Goal: Task Accomplishment & Management: Manage account settings

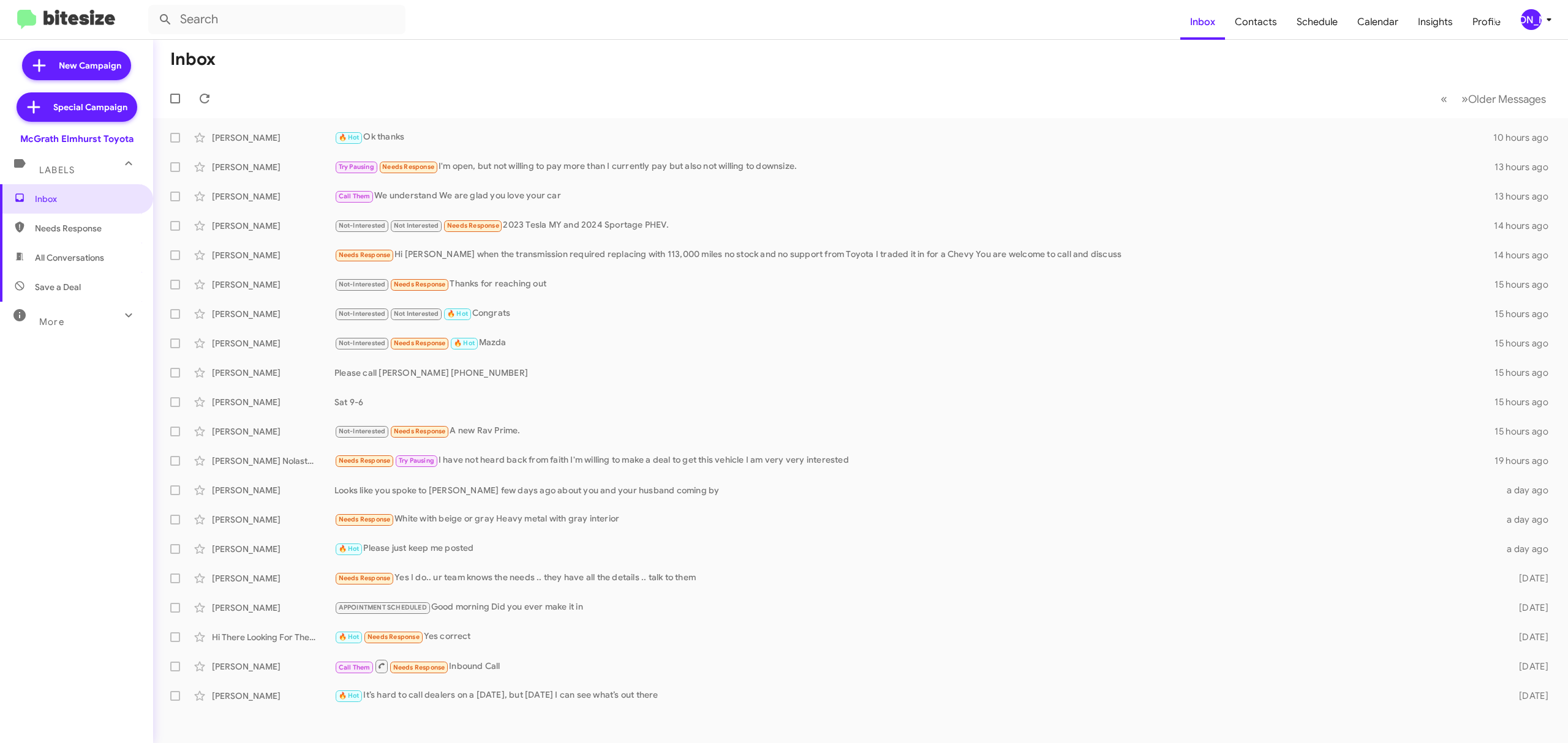
click at [1522, 21] on div "[PERSON_NAME]" at bounding box center [1531, 19] width 21 height 21
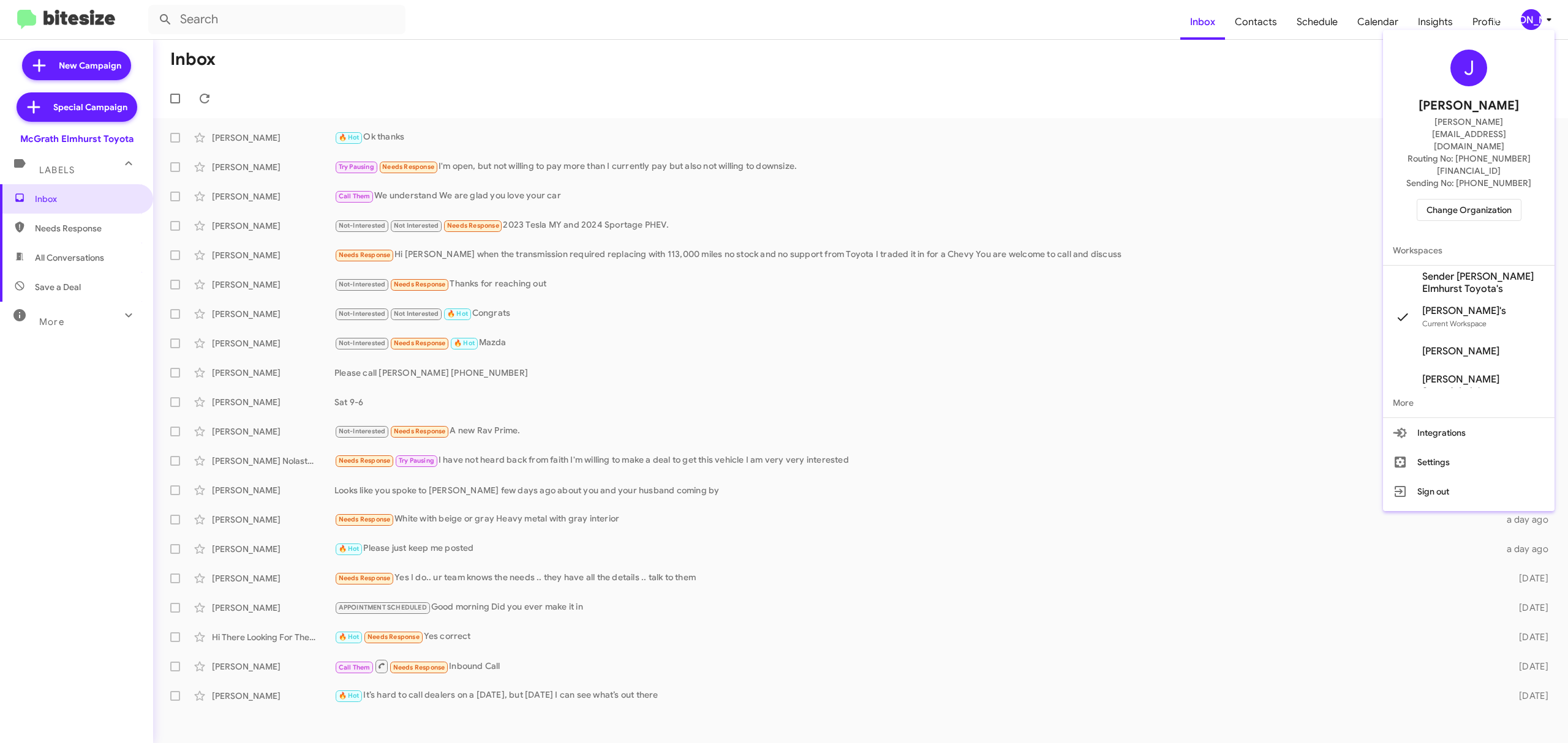
click at [1473, 157] on div "J [PERSON_NAME] [PERSON_NAME][EMAIL_ADDRESS][DOMAIN_NAME] Routing No: [PHONE_NU…" at bounding box center [1469, 135] width 171 height 201
click at [1470, 157] on div "J [PERSON_NAME] [PERSON_NAME][EMAIL_ADDRESS][DOMAIN_NAME] Routing No: [PHONE_NU…" at bounding box center [1469, 135] width 171 height 201
click at [1460, 161] on div "J [PERSON_NAME] [PERSON_NAME][EMAIL_ADDRESS][DOMAIN_NAME] Routing No: [PHONE_NU…" at bounding box center [1469, 135] width 171 height 201
click at [1452, 200] on span "Change Organization" at bounding box center [1469, 209] width 85 height 21
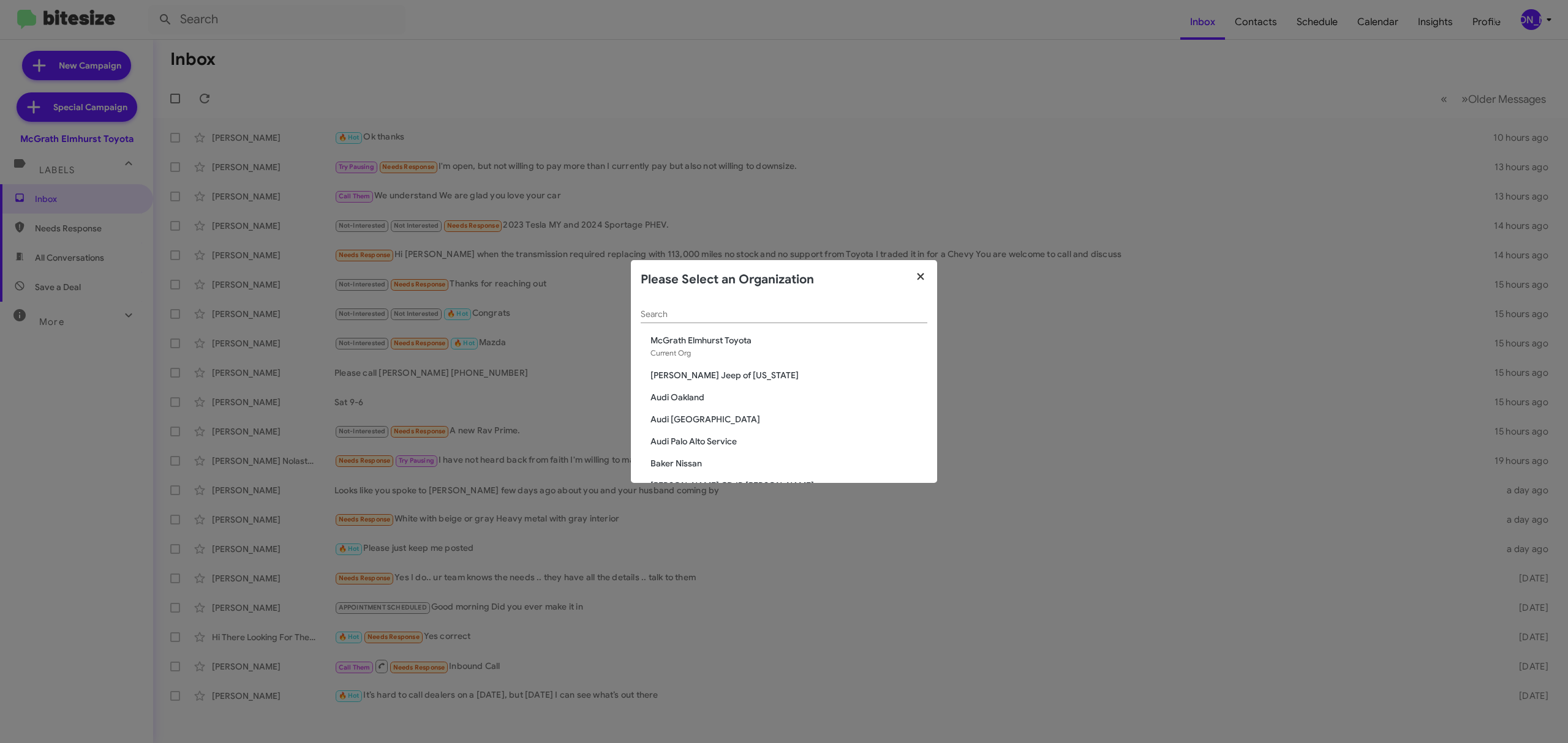
click at [914, 277] on icon "button" at bounding box center [921, 277] width 14 height 11
